Goal: Transaction & Acquisition: Purchase product/service

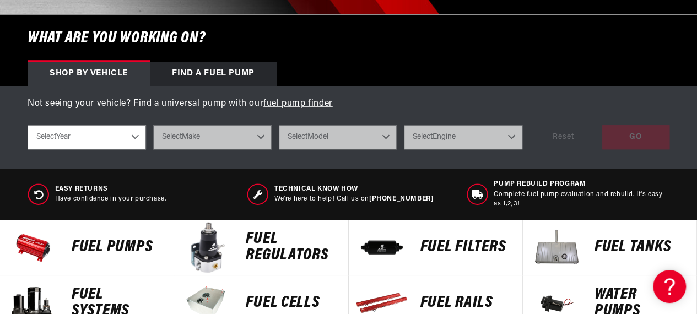
scroll to position [441, 0]
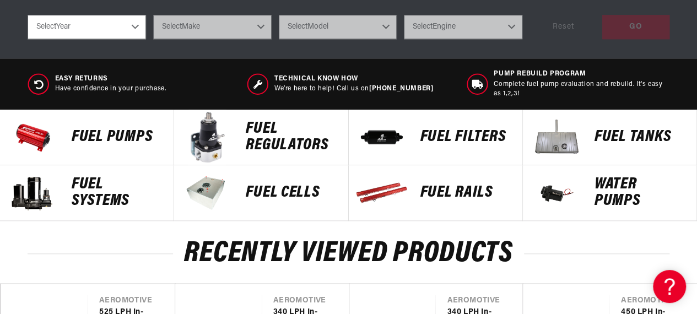
click at [311, 144] on p "FUEL REGULATORS" at bounding box center [291, 137] width 91 height 33
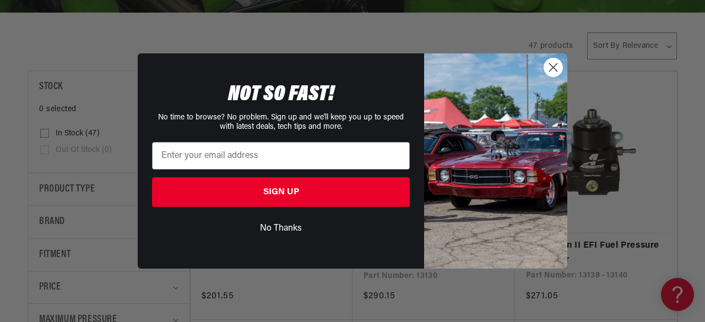
click at [554, 71] on circle "Close dialog" at bounding box center [553, 67] width 18 height 18
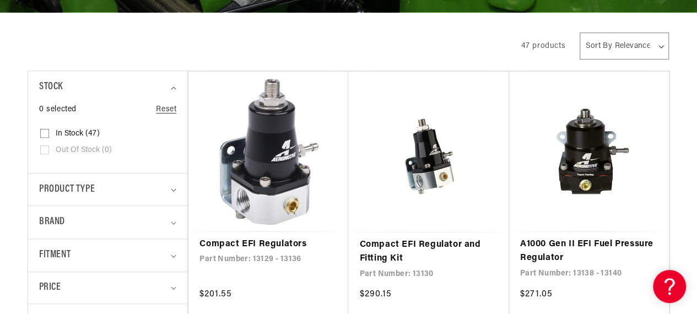
scroll to position [330, 0]
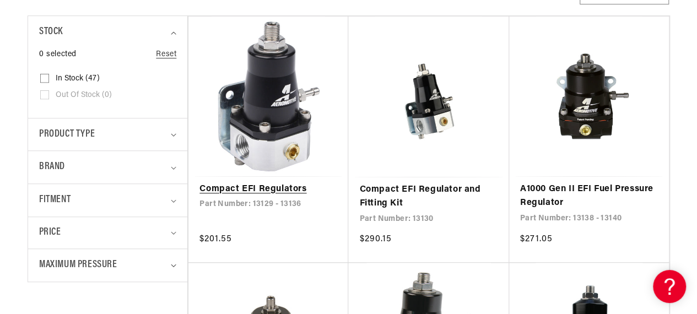
click at [285, 182] on link "Compact EFI Regulators" at bounding box center [268, 189] width 138 height 14
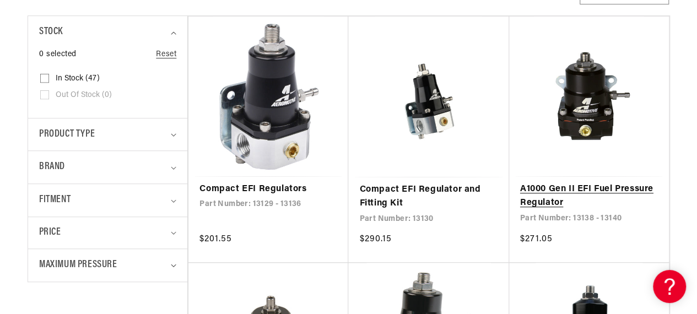
click at [572, 182] on link "A1000 Gen II EFI Fuel Pressure Regulator" at bounding box center [589, 196] width 138 height 28
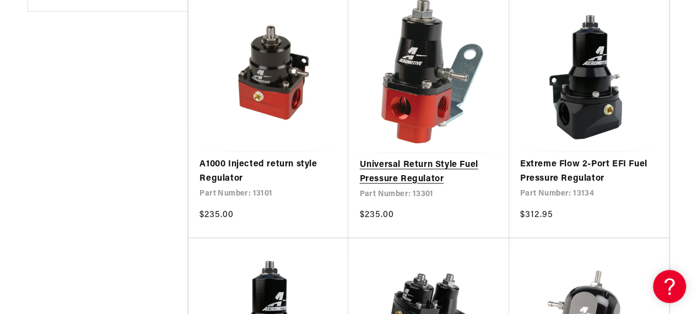
scroll to position [606, 0]
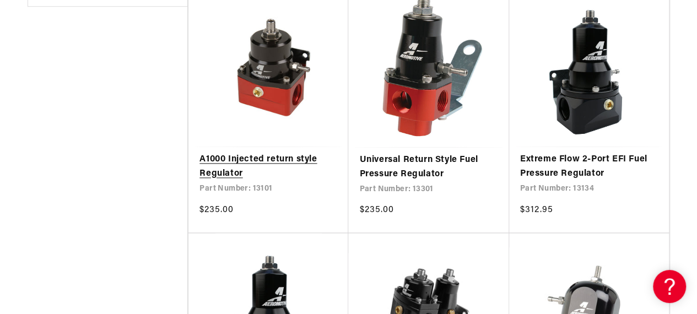
click at [250, 153] on link "A1000 Injected return style Regulator" at bounding box center [268, 167] width 138 height 28
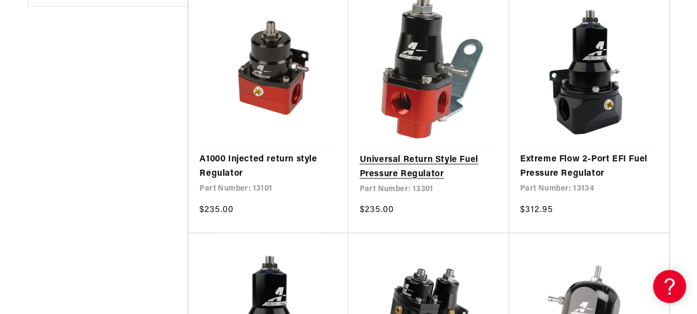
click at [431, 153] on link "Universal Return Style Fuel Pressure Regulator" at bounding box center [428, 167] width 138 height 28
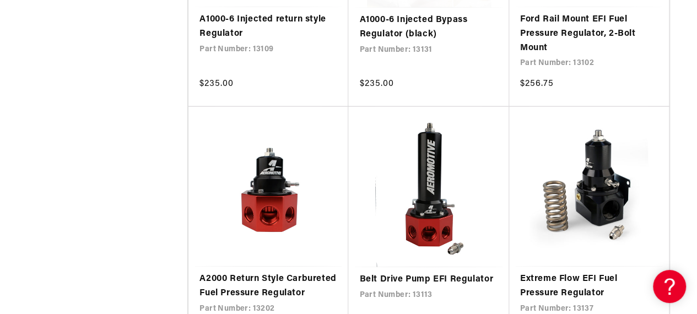
scroll to position [1267, 0]
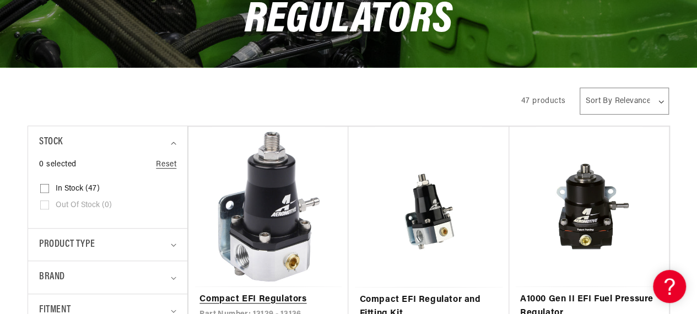
scroll to position [330, 0]
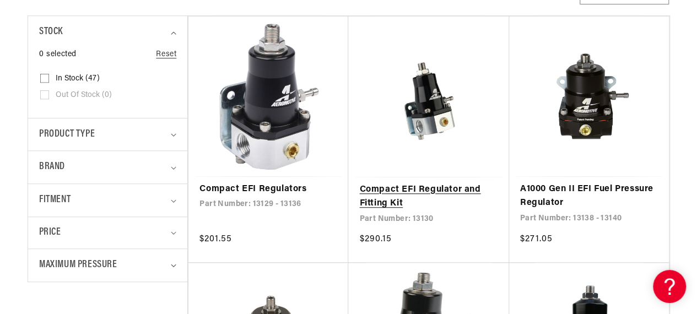
click at [412, 183] on link "Compact EFI Regulator and Fitting Kit" at bounding box center [428, 197] width 138 height 28
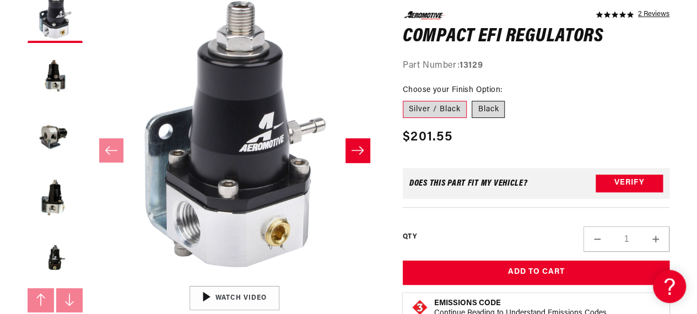
click at [501, 111] on label "Black" at bounding box center [487, 109] width 33 height 18
click at [472, 99] on input "Black" at bounding box center [472, 98] width 1 height 1
radio input "true"
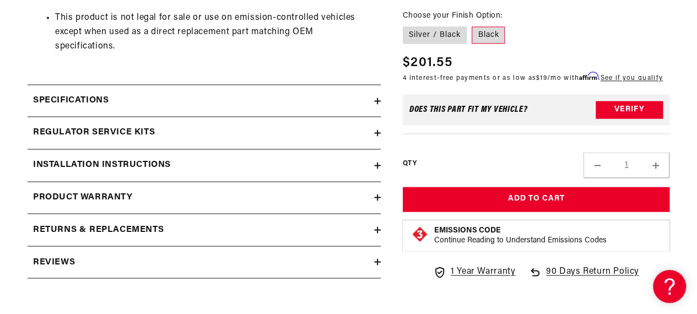
scroll to position [826, 0]
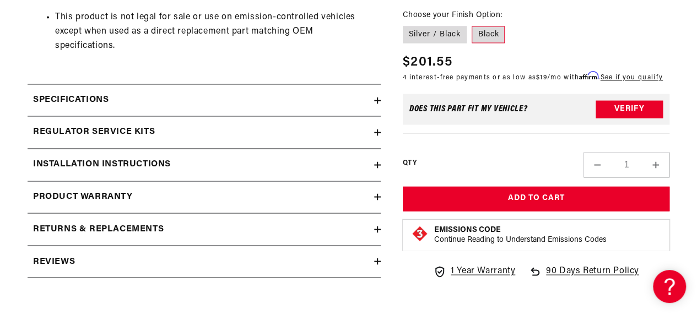
click at [374, 99] on icon at bounding box center [377, 100] width 7 height 7
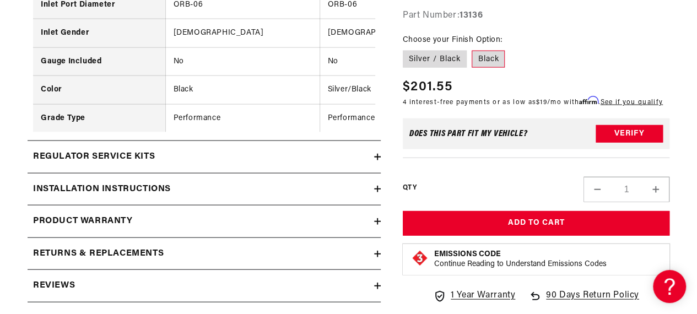
scroll to position [1156, 0]
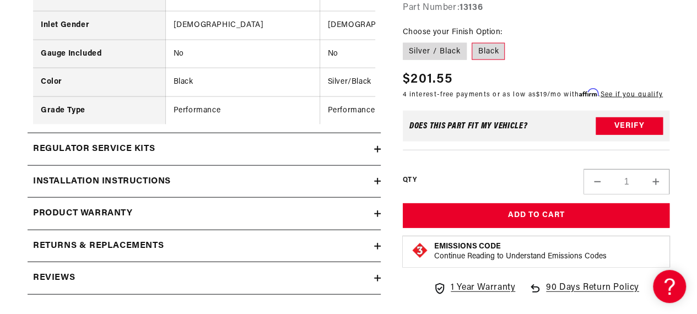
click at [378, 181] on summary "Installation Instructions" at bounding box center [204, 182] width 353 height 32
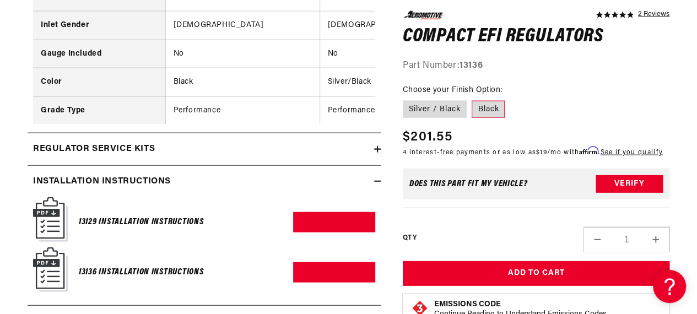
click at [100, 272] on h6 "13136 Installation Instructions" at bounding box center [141, 272] width 124 height 15
click at [52, 274] on img at bounding box center [50, 269] width 35 height 45
click at [327, 275] on link "Download PDF" at bounding box center [334, 272] width 82 height 20
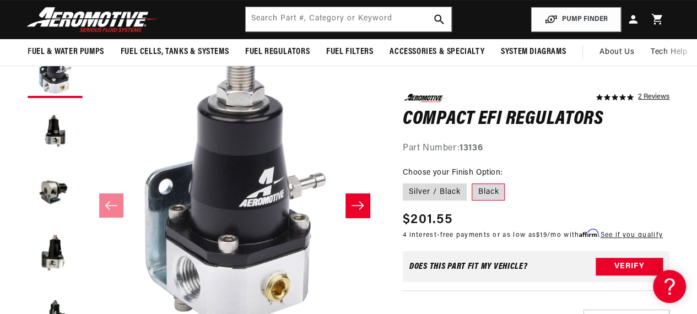
scroll to position [0, 0]
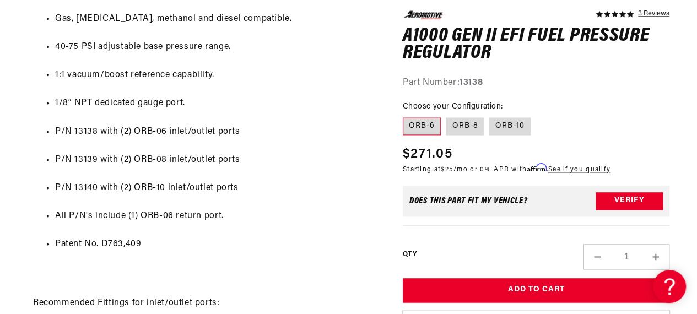
scroll to position [716, 0]
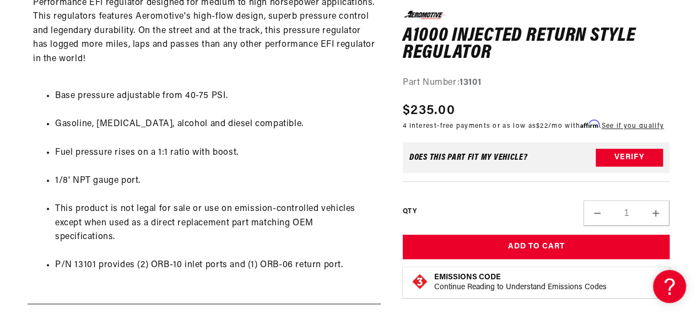
scroll to position [551, 0]
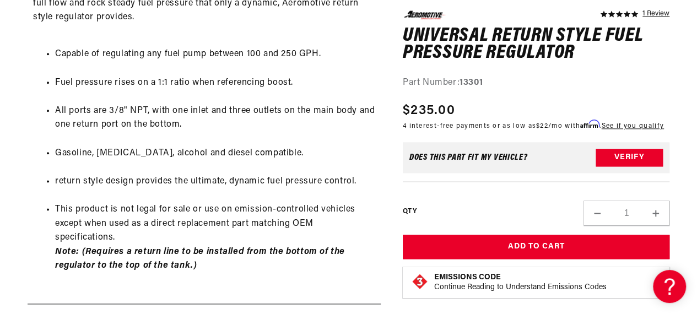
scroll to position [606, 0]
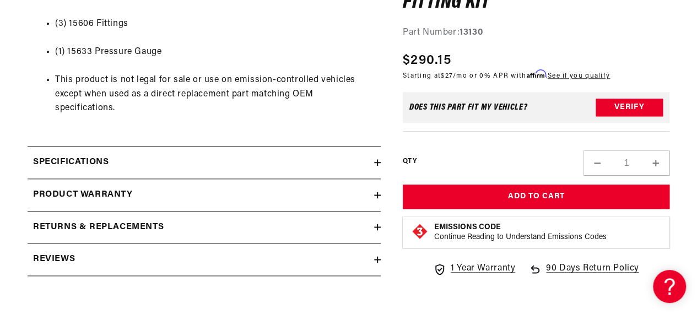
scroll to position [661, 0]
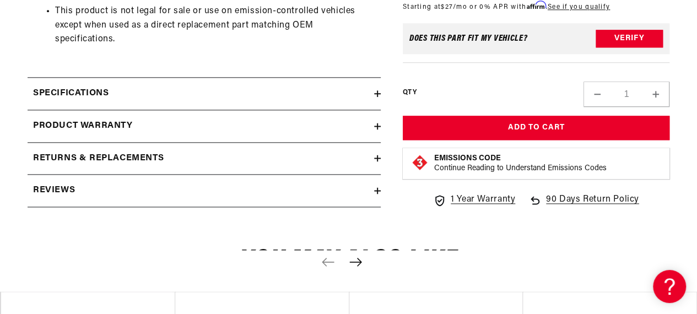
click at [374, 95] on icon at bounding box center [377, 93] width 7 height 7
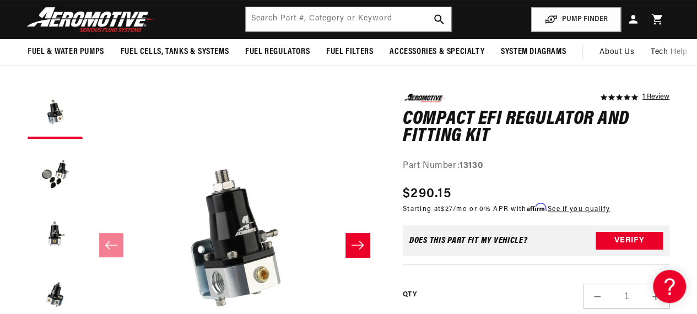
scroll to position [0, 0]
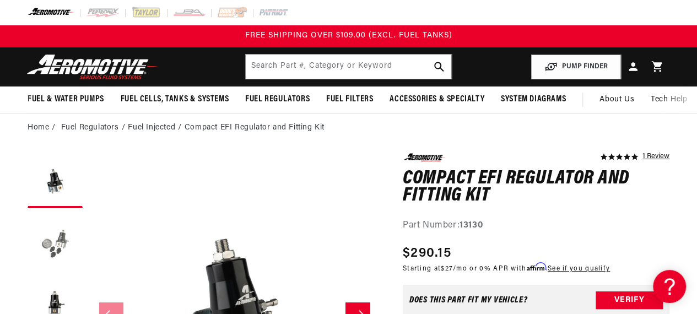
click at [61, 240] on button "Load image 2 in gallery view" at bounding box center [55, 241] width 55 height 55
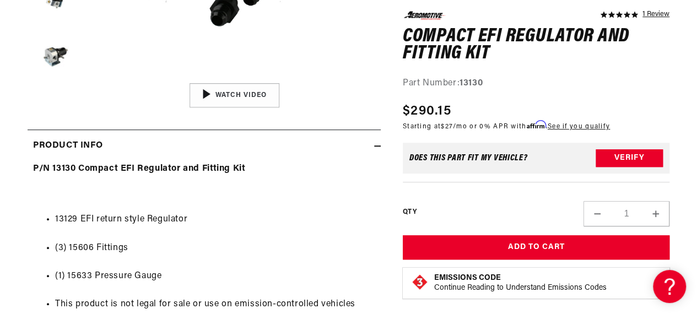
scroll to position [385, 0]
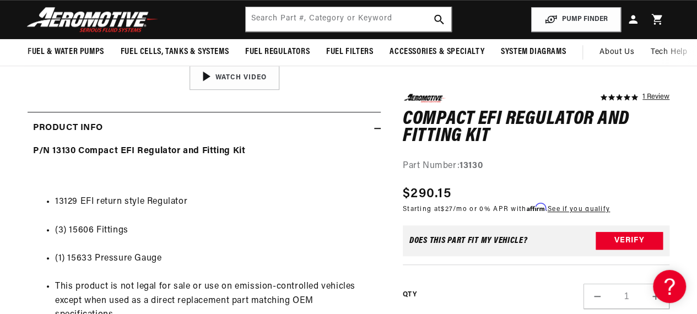
scroll to position [165, 0]
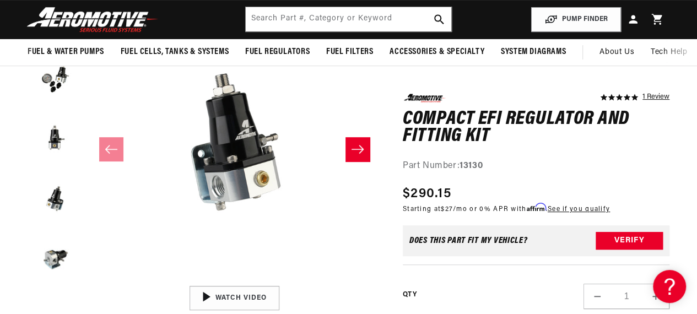
click at [358, 154] on icon "Slide right" at bounding box center [357, 149] width 13 height 11
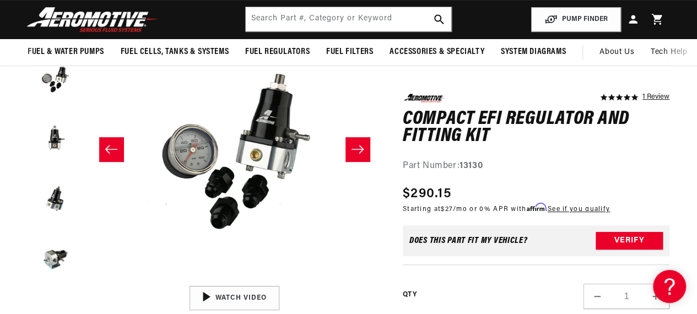
scroll to position [0, 292]
click at [358, 154] on icon "Slide right" at bounding box center [357, 149] width 13 height 11
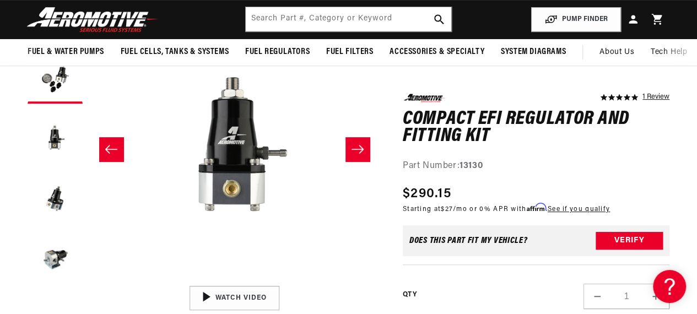
click at [358, 154] on icon "Slide right" at bounding box center [357, 149] width 13 height 11
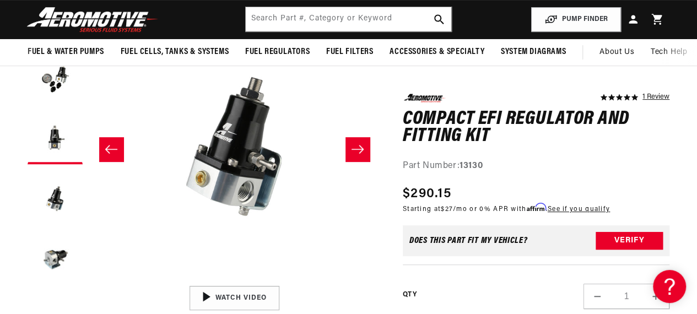
scroll to position [0, 877]
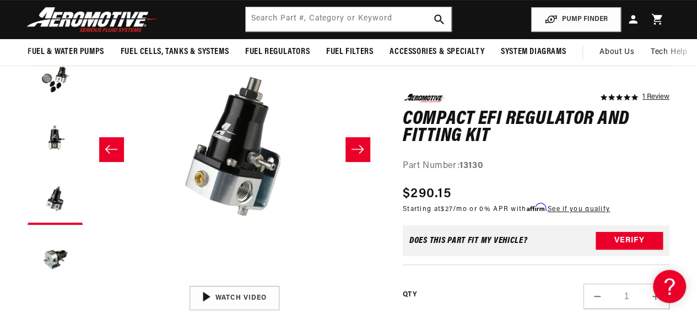
click at [358, 154] on icon "Slide right" at bounding box center [357, 149] width 13 height 11
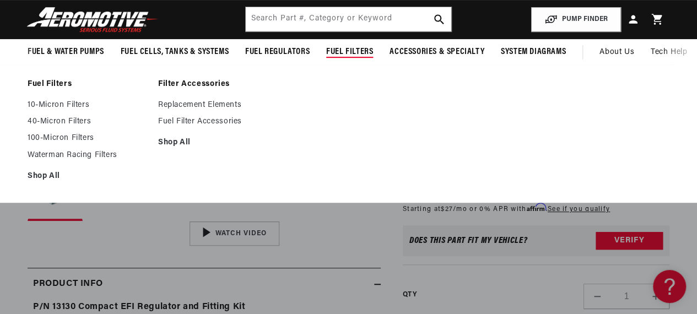
scroll to position [220, 0]
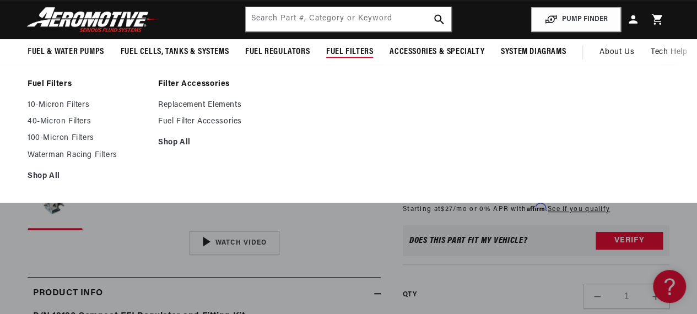
click at [343, 53] on span "Fuel Filters" at bounding box center [349, 52] width 47 height 12
click at [75, 104] on link "10-Micron Filters" at bounding box center [87, 105] width 119 height 10
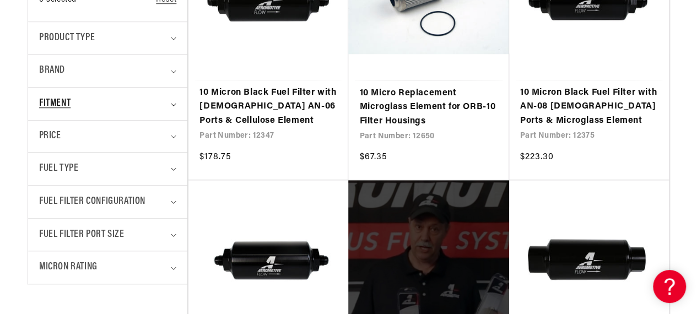
scroll to position [496, 0]
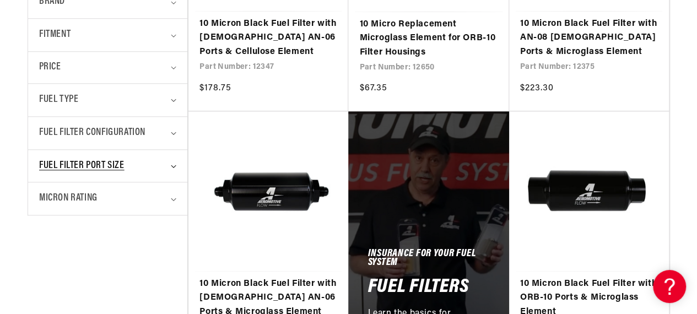
click at [158, 163] on div "Fuel Filter Port Size" at bounding box center [103, 166] width 128 height 16
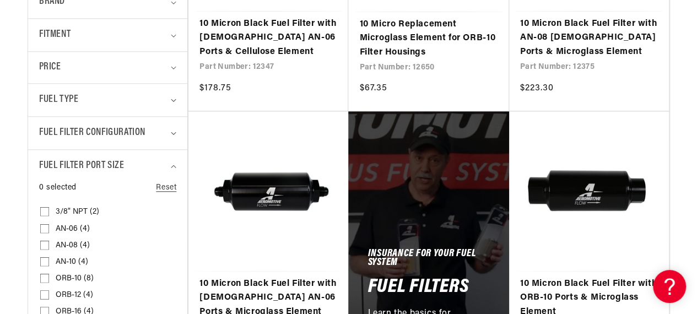
scroll to position [606, 0]
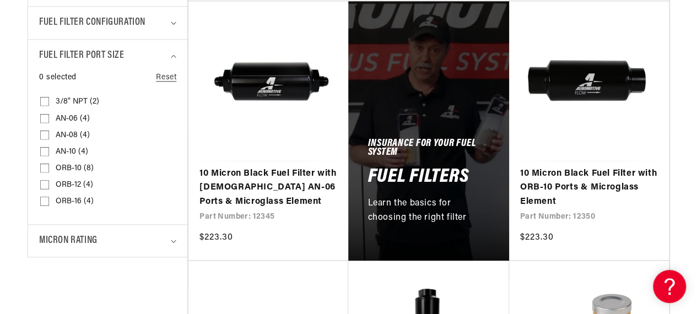
click at [44, 118] on input "AN-06 (4) AN-06 (4 products)" at bounding box center [44, 120] width 9 height 9
checkbox input "true"
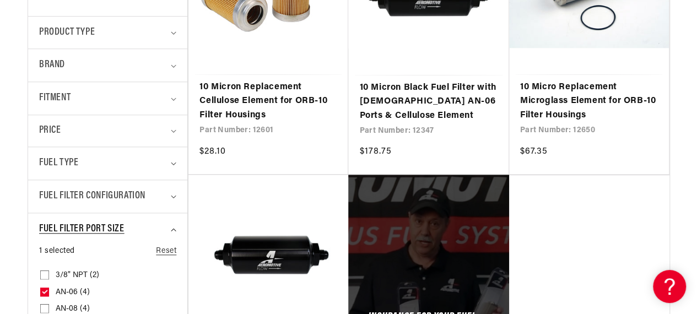
scroll to position [496, 0]
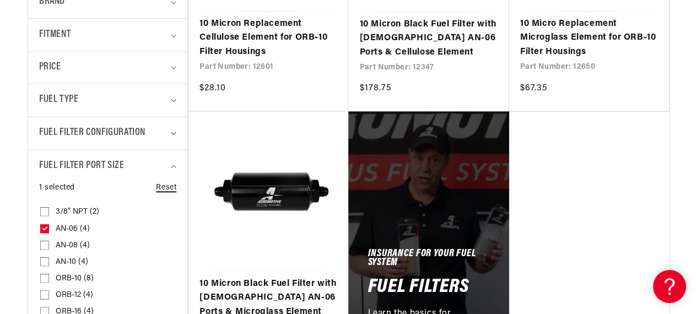
click at [162, 183] on link "Reset" at bounding box center [166, 188] width 20 height 12
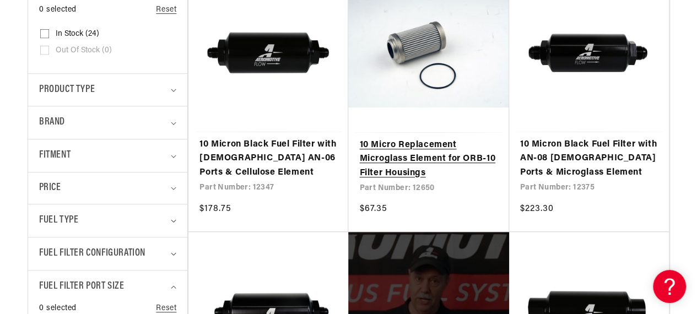
scroll to position [385, 0]
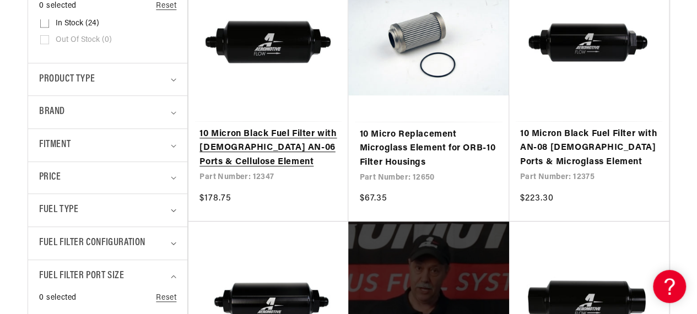
click at [275, 135] on link "10 Micron Black Fuel Filter with Male AN-06 Ports & Cellulose Element" at bounding box center [268, 148] width 138 height 42
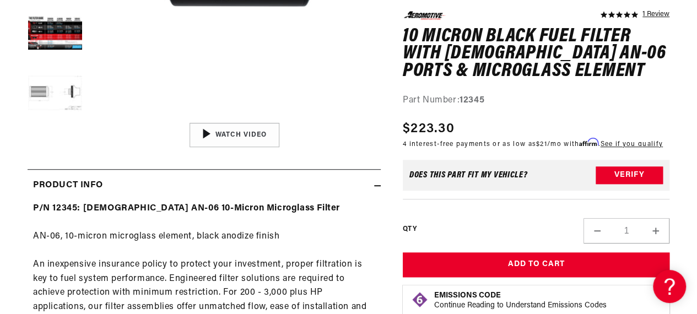
scroll to position [330, 0]
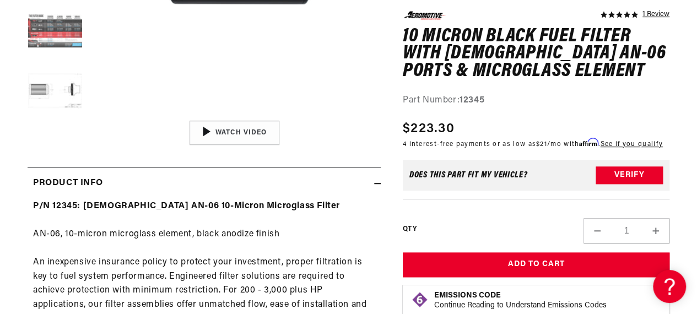
click at [55, 31] on button "Load image 4 in gallery view" at bounding box center [55, 31] width 55 height 55
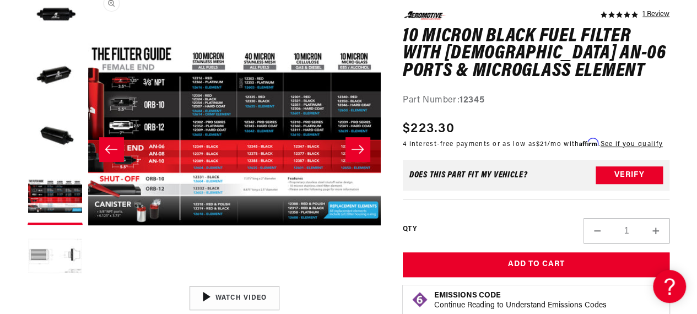
scroll to position [0, 877]
click at [88, 280] on button "Open media 4 in modal" at bounding box center [88, 280] width 0 height 0
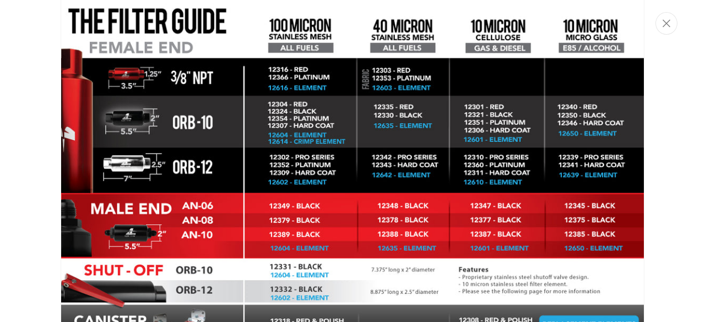
scroll to position [1205, 0]
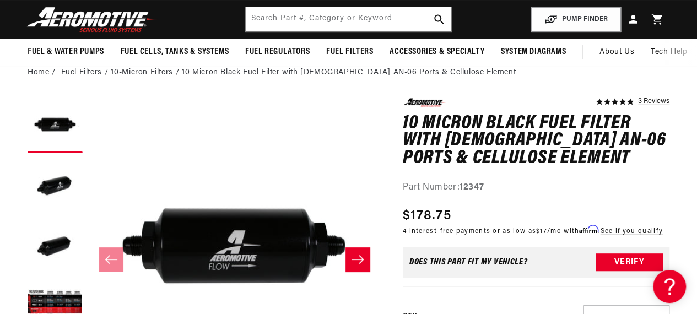
scroll to position [55, 0]
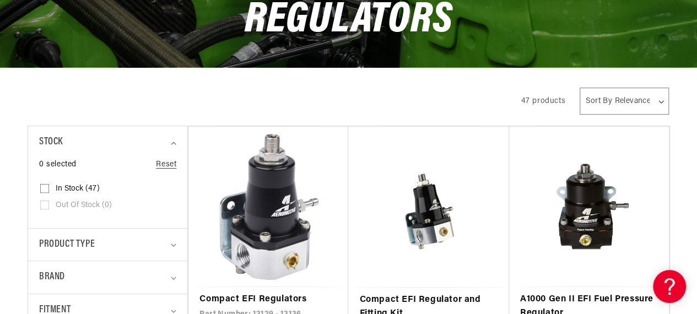
scroll to position [330, 0]
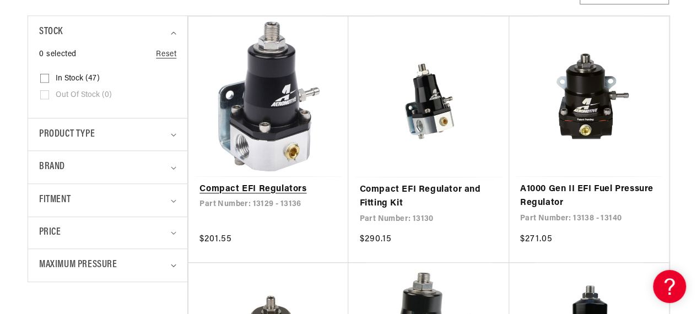
click at [311, 182] on link "Compact EFI Regulators" at bounding box center [268, 189] width 138 height 14
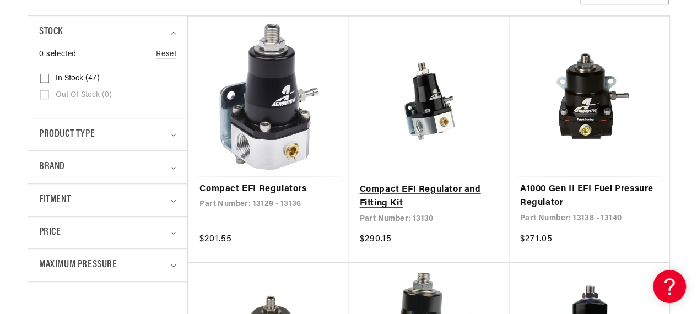
click at [417, 183] on link "Compact EFI Regulator and Fitting Kit" at bounding box center [428, 197] width 138 height 28
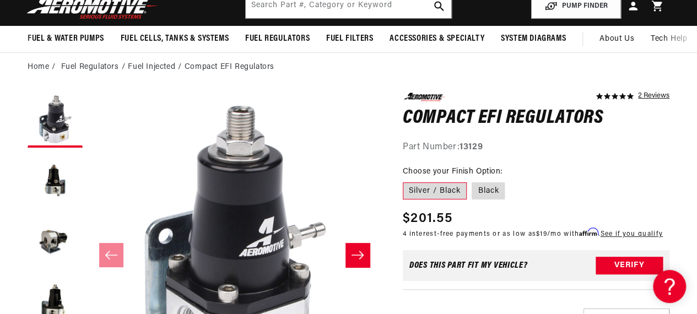
scroll to position [165, 0]
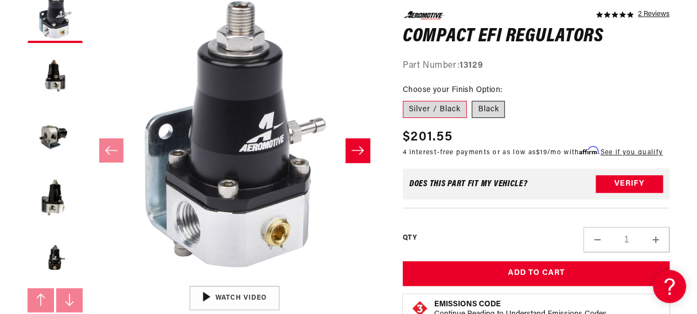
click at [501, 108] on label "Black" at bounding box center [487, 109] width 33 height 18
click at [472, 99] on input "Black" at bounding box center [472, 98] width 1 height 1
radio input "true"
click at [51, 144] on button "Load image 3 in gallery view" at bounding box center [55, 136] width 55 height 55
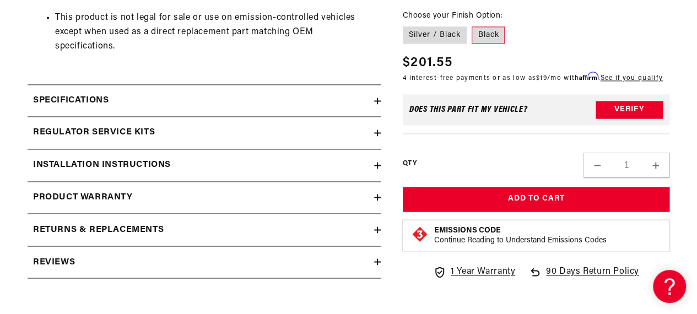
scroll to position [826, 0]
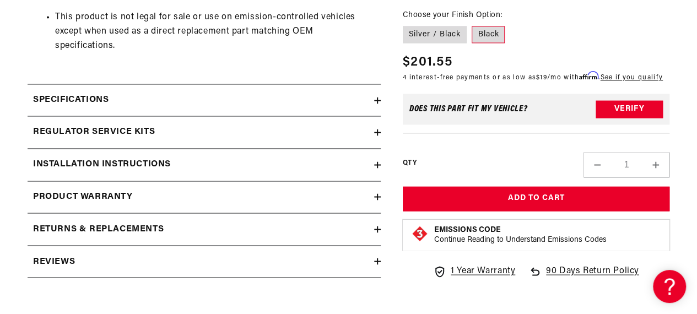
click at [379, 100] on icon at bounding box center [377, 100] width 7 height 7
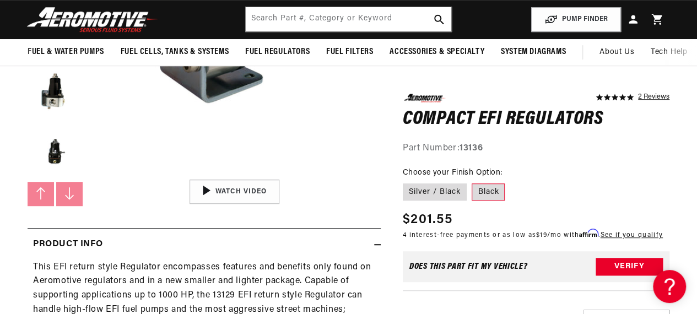
scroll to position [55, 0]
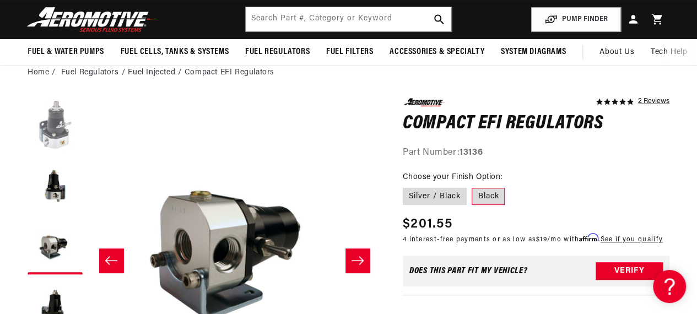
click at [62, 132] on button "Load image 1 in gallery view" at bounding box center [55, 125] width 55 height 55
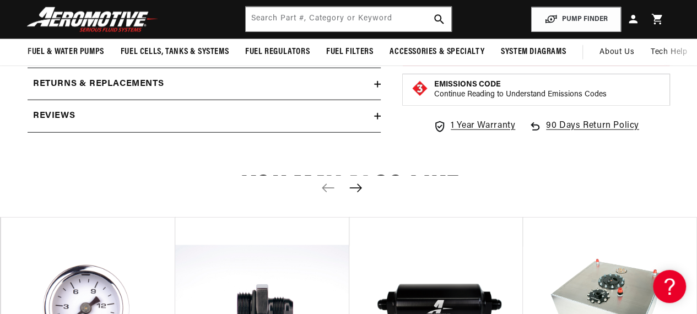
scroll to position [1267, 0]
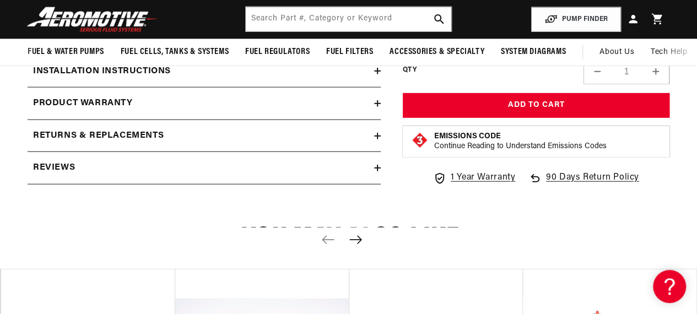
click at [138, 74] on h2 "Installation Instructions" at bounding box center [102, 71] width 138 height 14
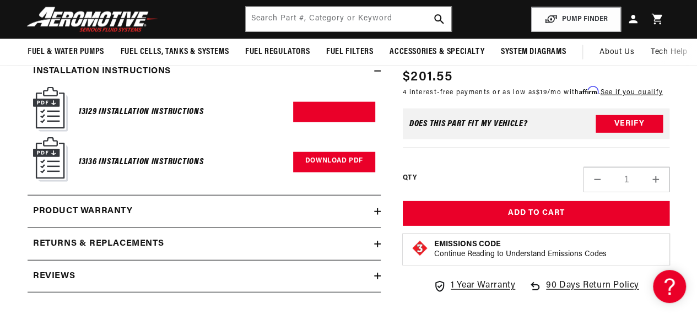
click at [333, 165] on link "Download PDF" at bounding box center [334, 162] width 82 height 20
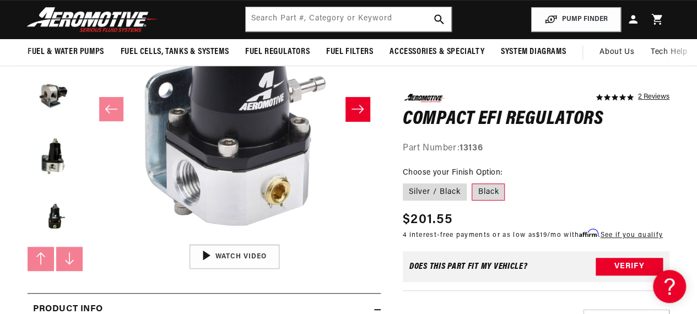
scroll to position [0, 0]
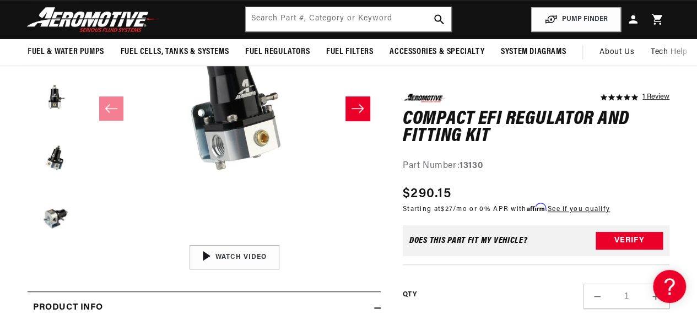
scroll to position [110, 0]
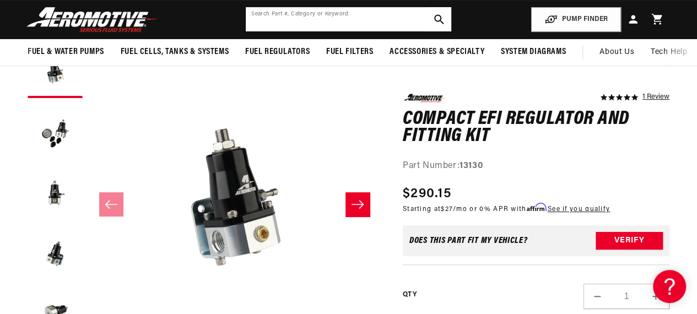
click at [346, 14] on input "text" at bounding box center [348, 19] width 205 height 24
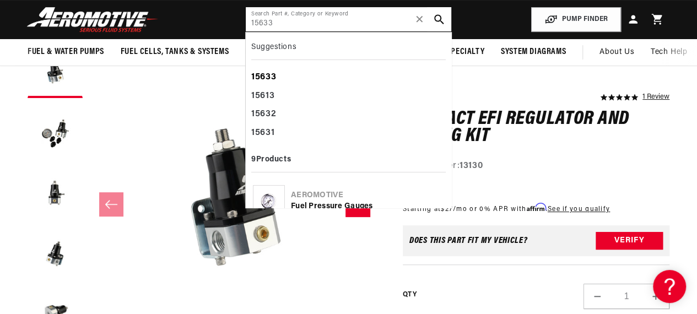
type input "15633"
click at [301, 77] on div "15633" at bounding box center [348, 77] width 194 height 19
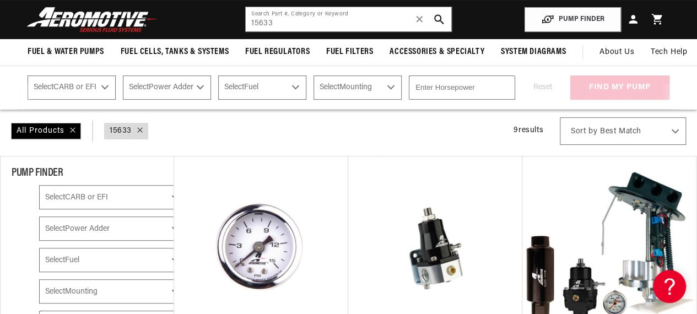
scroll to position [55, 0]
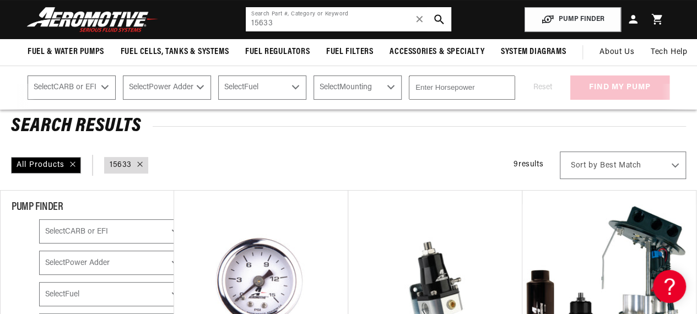
click at [296, 21] on input "15633" at bounding box center [348, 19] width 205 height 24
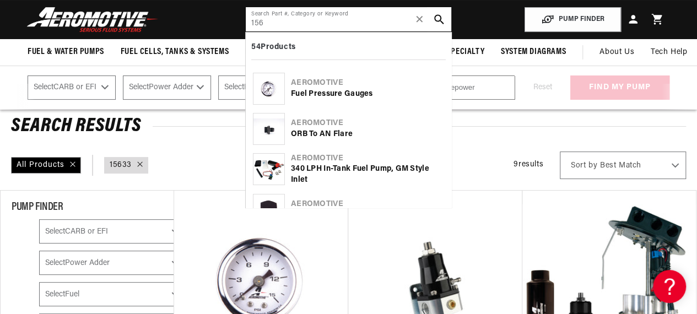
type input "156"
click at [362, 85] on div "Aeromotive" at bounding box center [367, 83] width 153 height 11
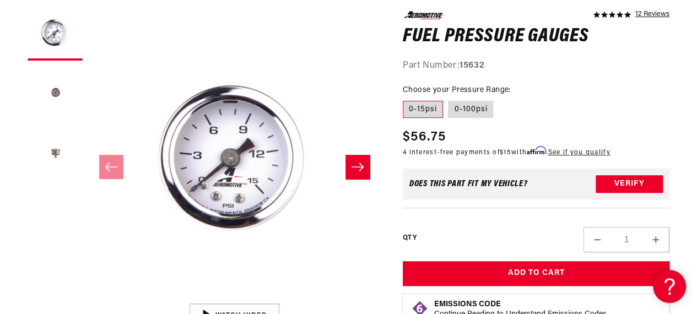
scroll to position [165, 0]
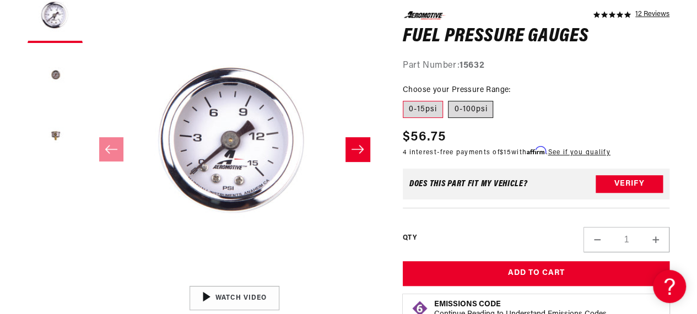
click at [485, 102] on label "0-100psi" at bounding box center [470, 109] width 45 height 18
click at [449, 99] on input "0-100psi" at bounding box center [448, 98] width 1 height 1
radio input "true"
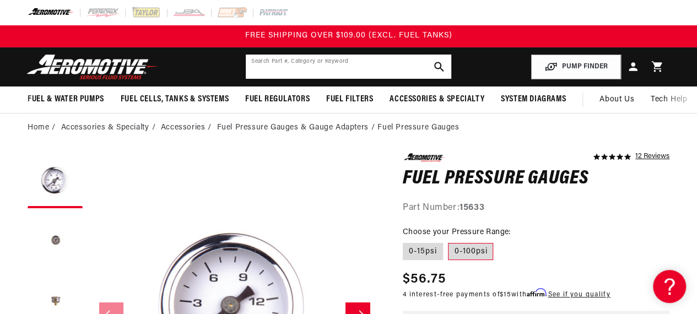
click at [369, 60] on input "text" at bounding box center [348, 67] width 205 height 24
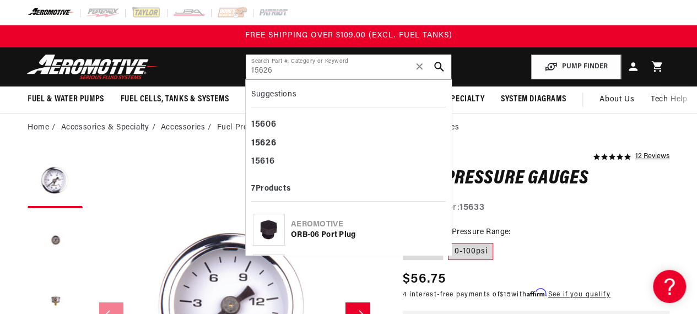
type input "15626"
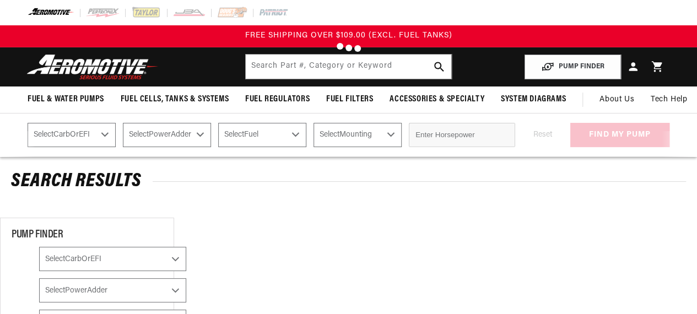
type input "15626"
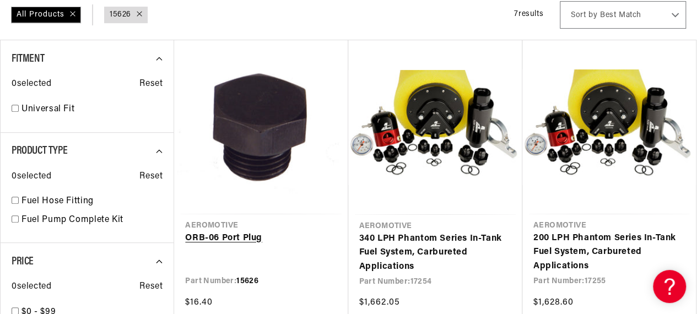
scroll to position [275, 0]
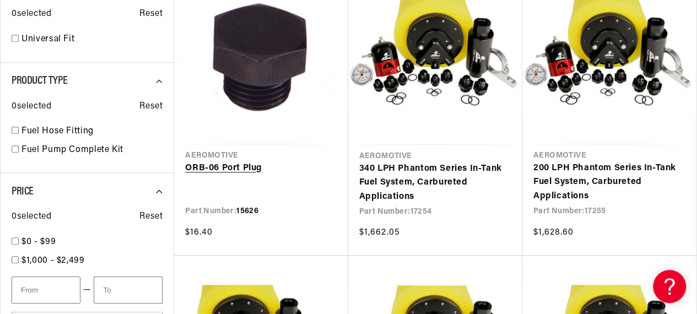
click at [303, 161] on link "ORB-06 Port Plug" at bounding box center [260, 168] width 151 height 14
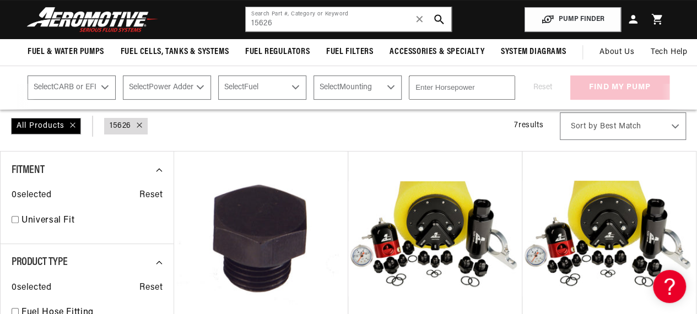
scroll to position [55, 0]
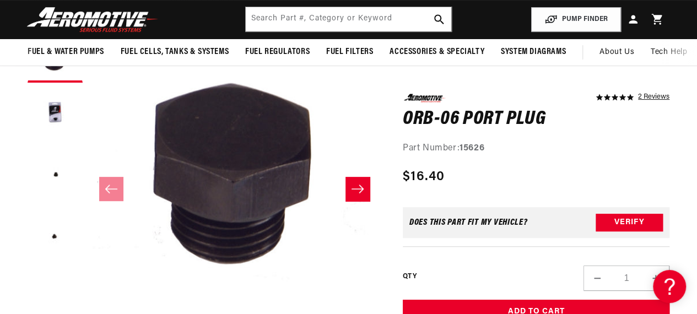
scroll to position [110, 0]
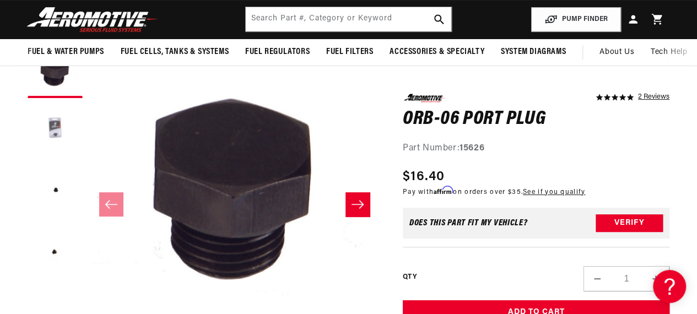
click at [58, 124] on button "Load image 2 in gallery view" at bounding box center [55, 131] width 55 height 55
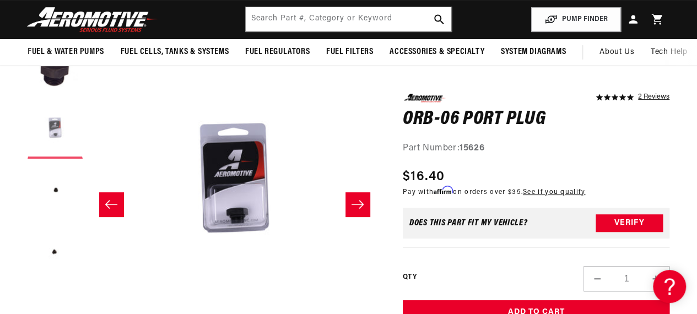
scroll to position [0, 292]
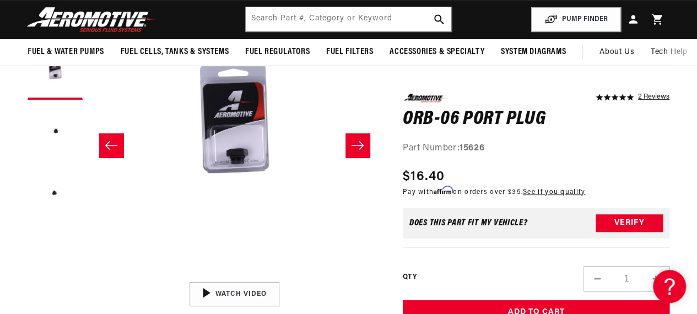
scroll to position [123, 0]
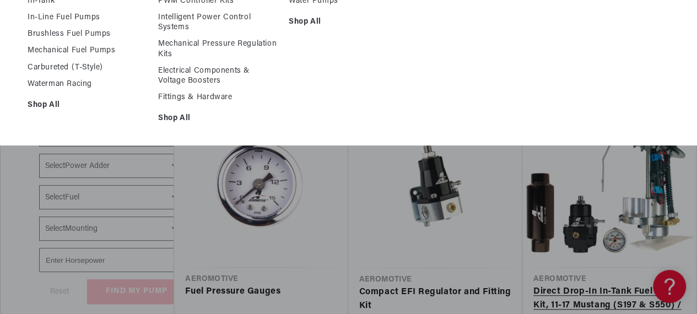
scroll to position [220, 0]
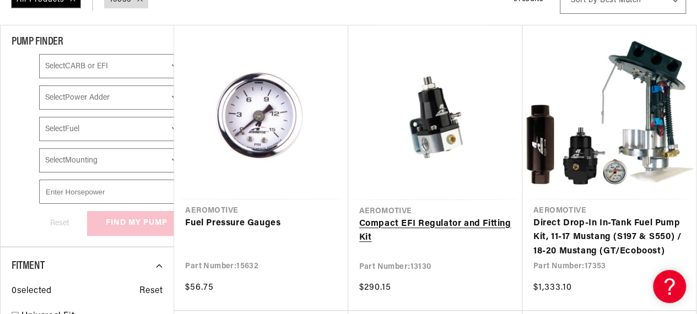
click at [398, 220] on link "Compact EFI Regulator and Fitting Kit" at bounding box center [435, 231] width 152 height 28
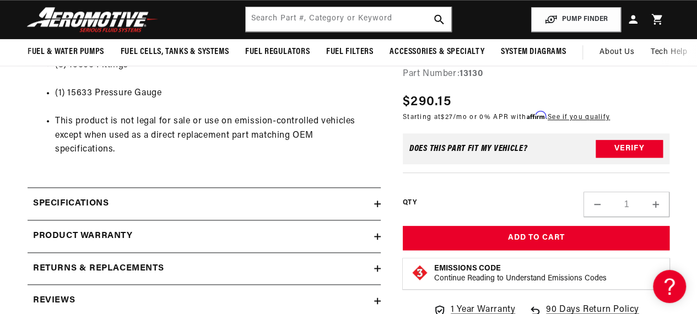
scroll to position [496, 0]
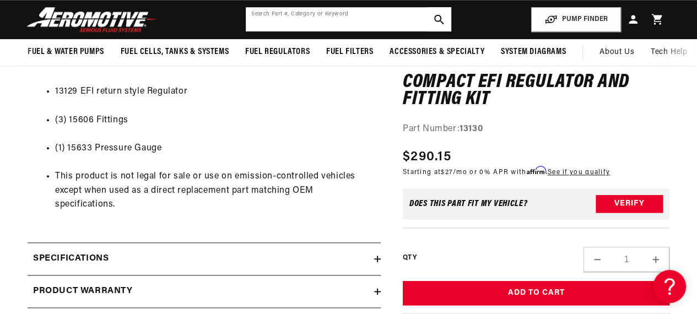
click at [361, 28] on input "text" at bounding box center [348, 19] width 205 height 24
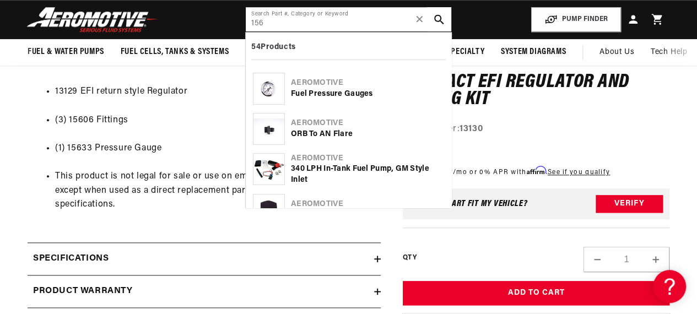
type input "156"
click at [331, 123] on div "Aeromotive" at bounding box center [367, 123] width 153 height 11
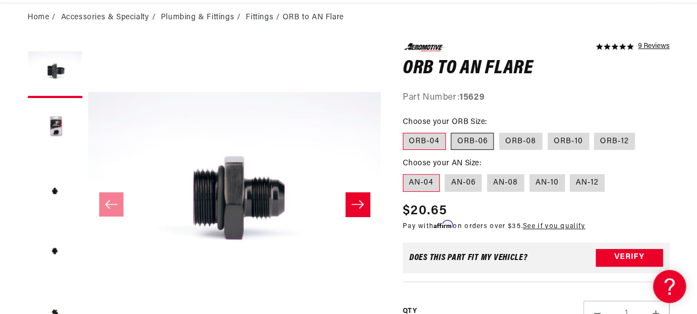
click at [475, 144] on label "ORB-06" at bounding box center [471, 142] width 43 height 18
click at [452, 131] on input "ORB-06" at bounding box center [451, 131] width 1 height 1
radio input "true"
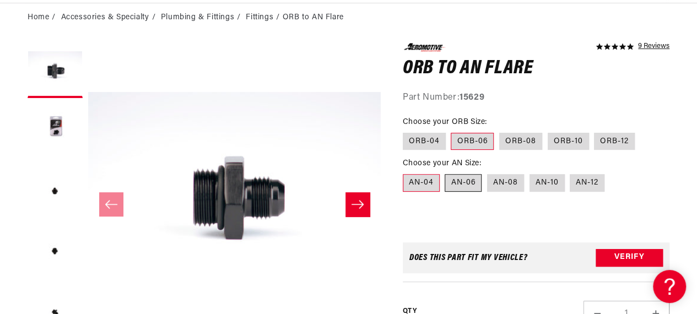
click at [460, 188] on label "AN-06" at bounding box center [462, 183] width 37 height 18
click at [445, 172] on input "AN-06" at bounding box center [445, 172] width 1 height 1
radio input "true"
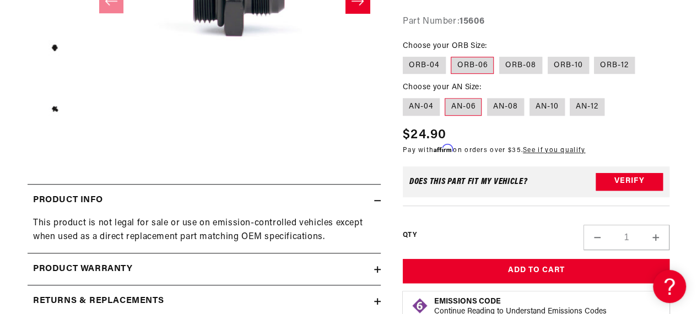
scroll to position [330, 0]
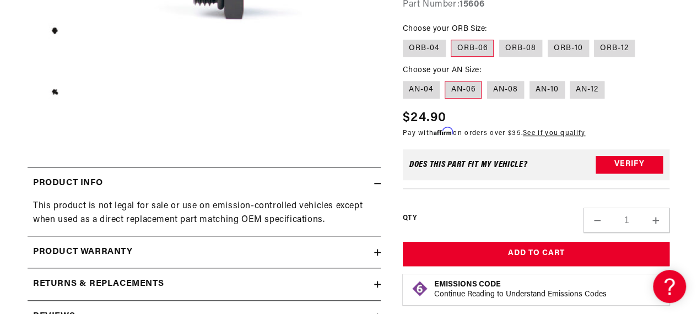
click at [654, 219] on button "Increase quantity for ORB to AN Flare" at bounding box center [655, 220] width 26 height 25
click at [588, 218] on button "Decrease quantity for ORB to AN Flare" at bounding box center [597, 220] width 26 height 25
type input "1"
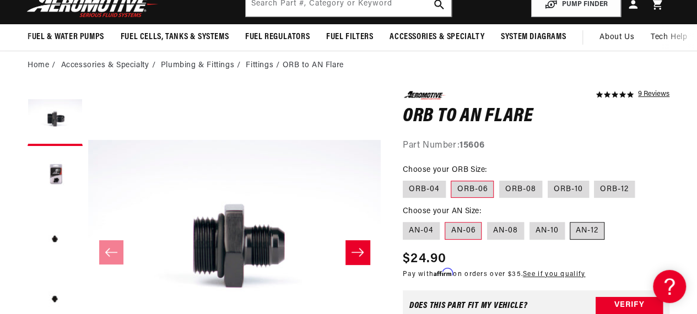
scroll to position [110, 0]
